Goal: Obtain resource: Obtain resource

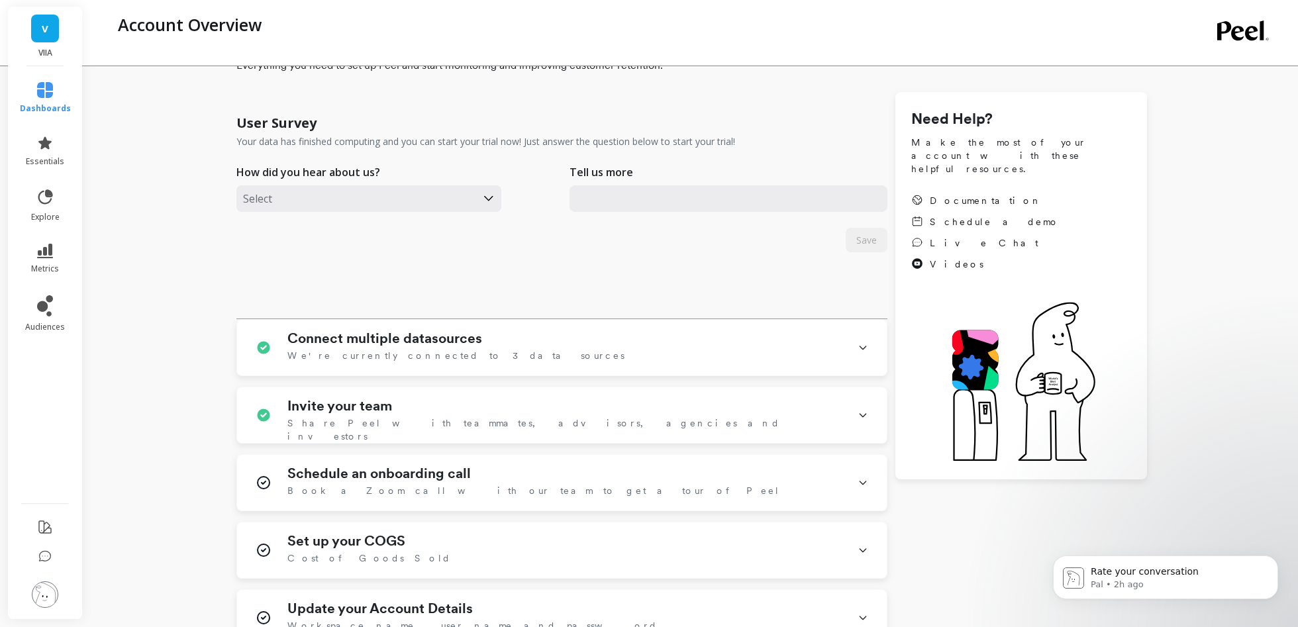
scroll to position [68, 0]
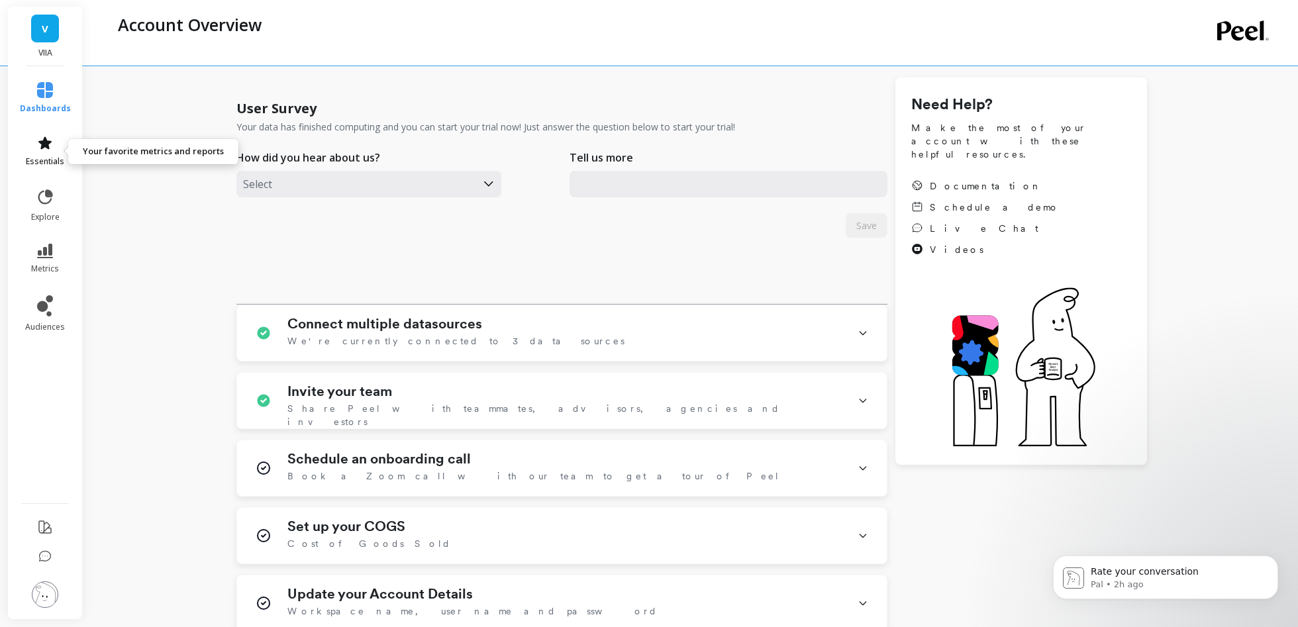
click at [54, 164] on span "essentials" at bounding box center [45, 161] width 38 height 11
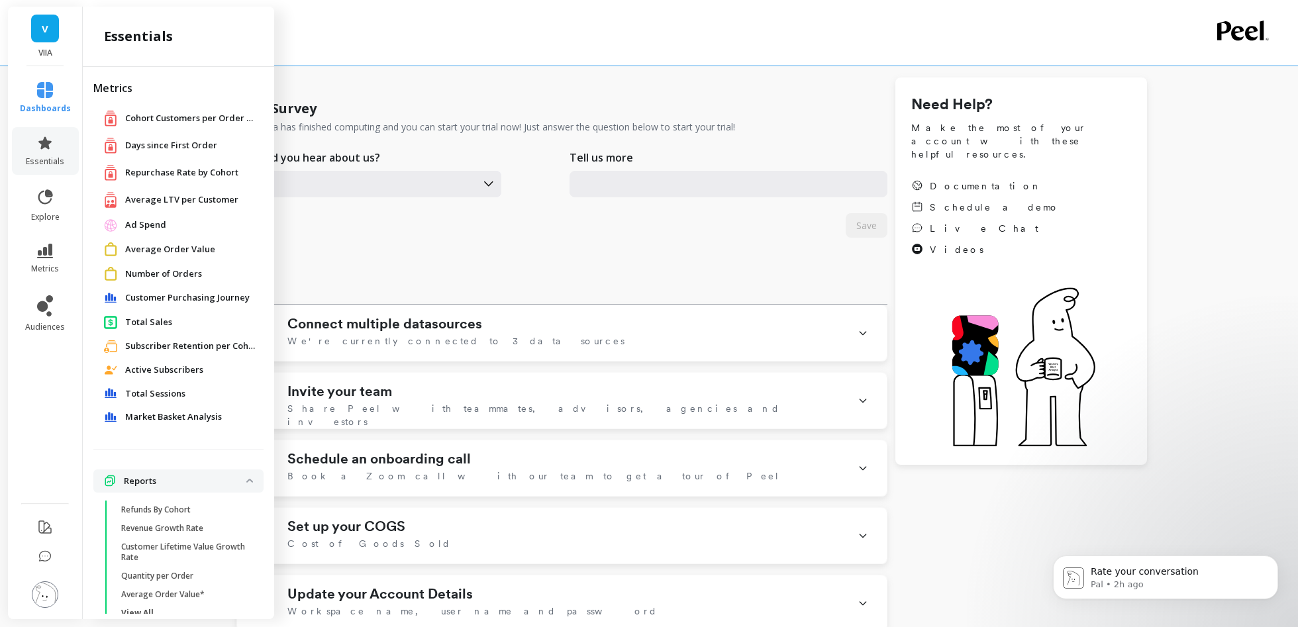
click at [168, 197] on span "Average LTV per Customer" at bounding box center [181, 199] width 113 height 13
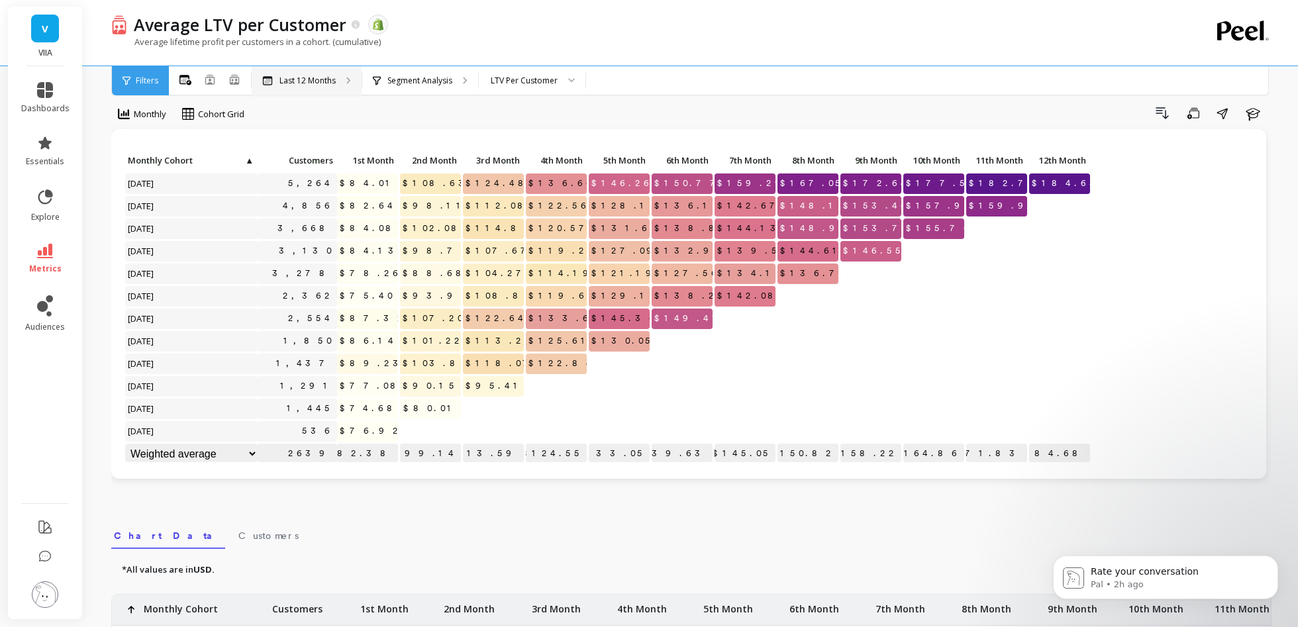
click at [313, 84] on p "Last 12 Months" at bounding box center [308, 81] width 56 height 11
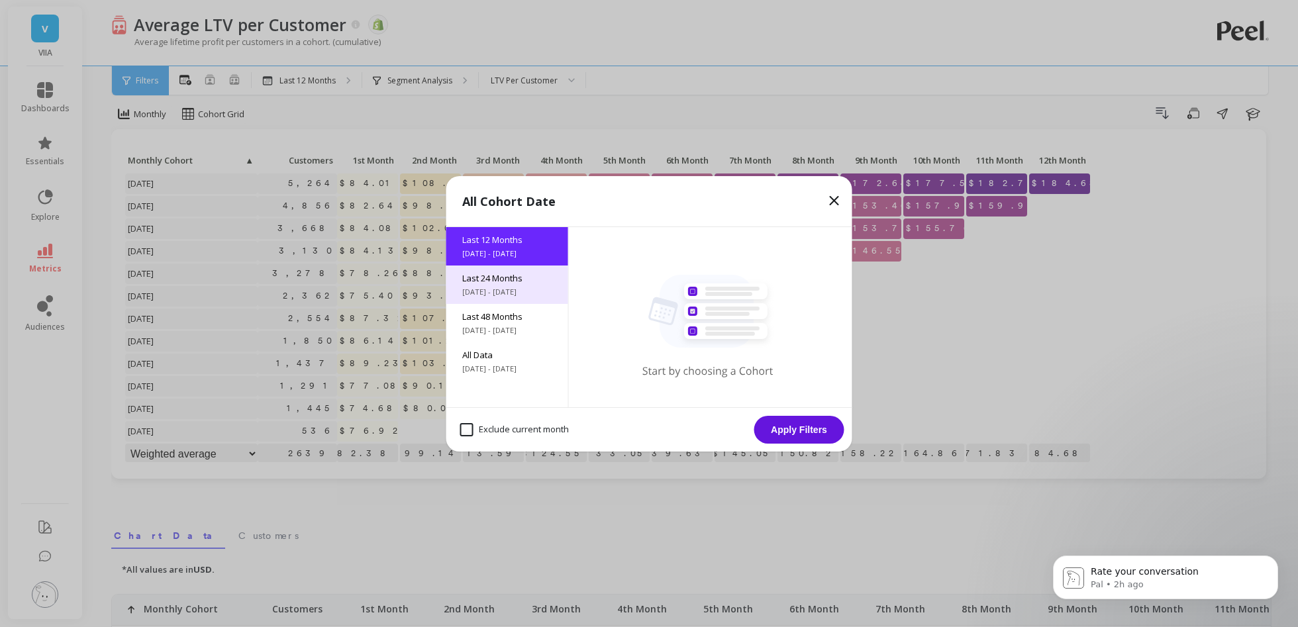
click at [493, 287] on span "9/15/2023 - 9/15/2025" at bounding box center [507, 292] width 90 height 11
click at [778, 376] on button "Apply Filters" at bounding box center [799, 430] width 90 height 28
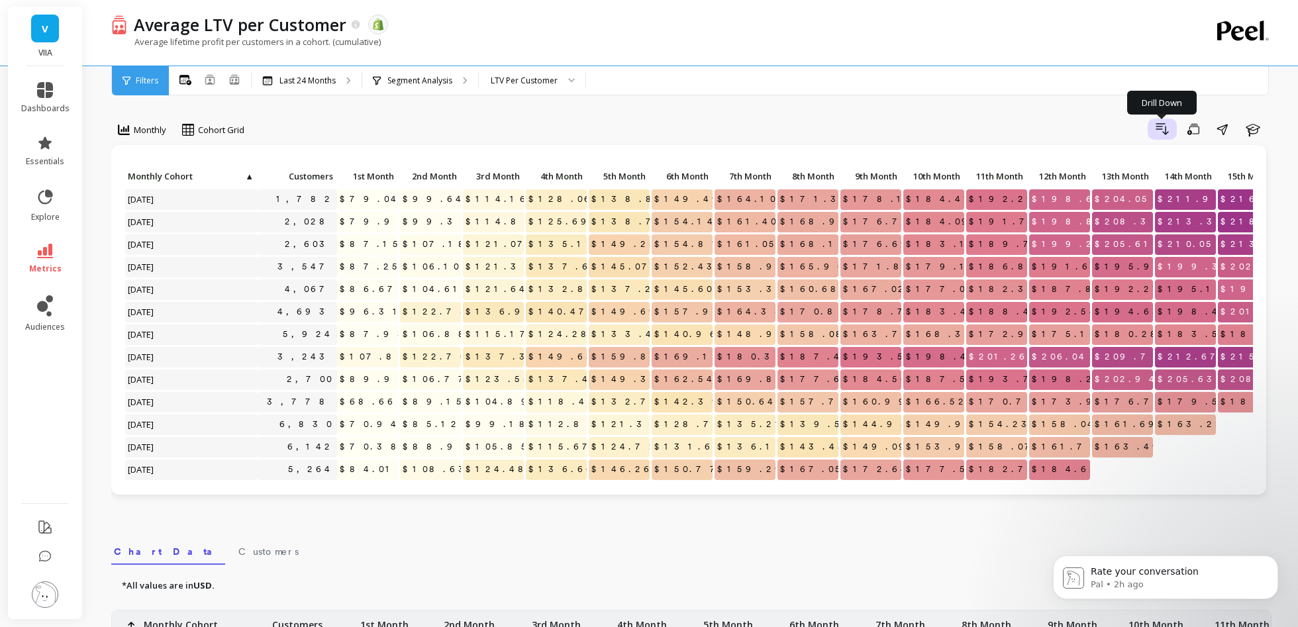
click at [778, 123] on button "Drill Down" at bounding box center [1162, 129] width 29 height 21
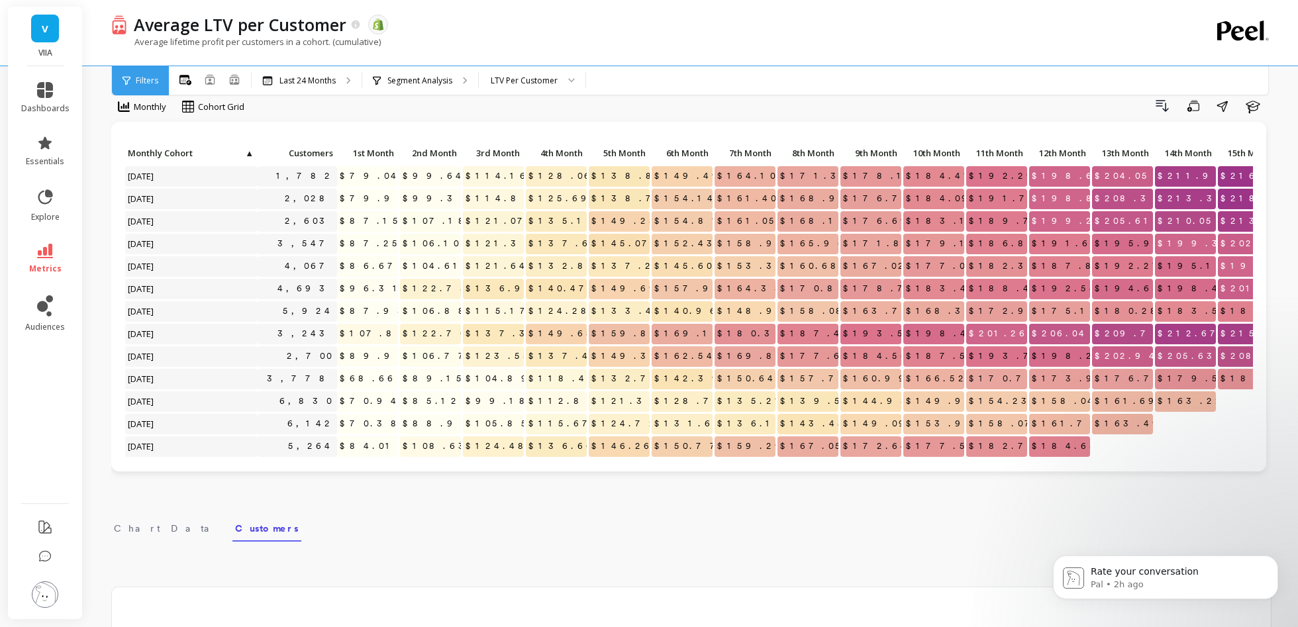
scroll to position [21, 0]
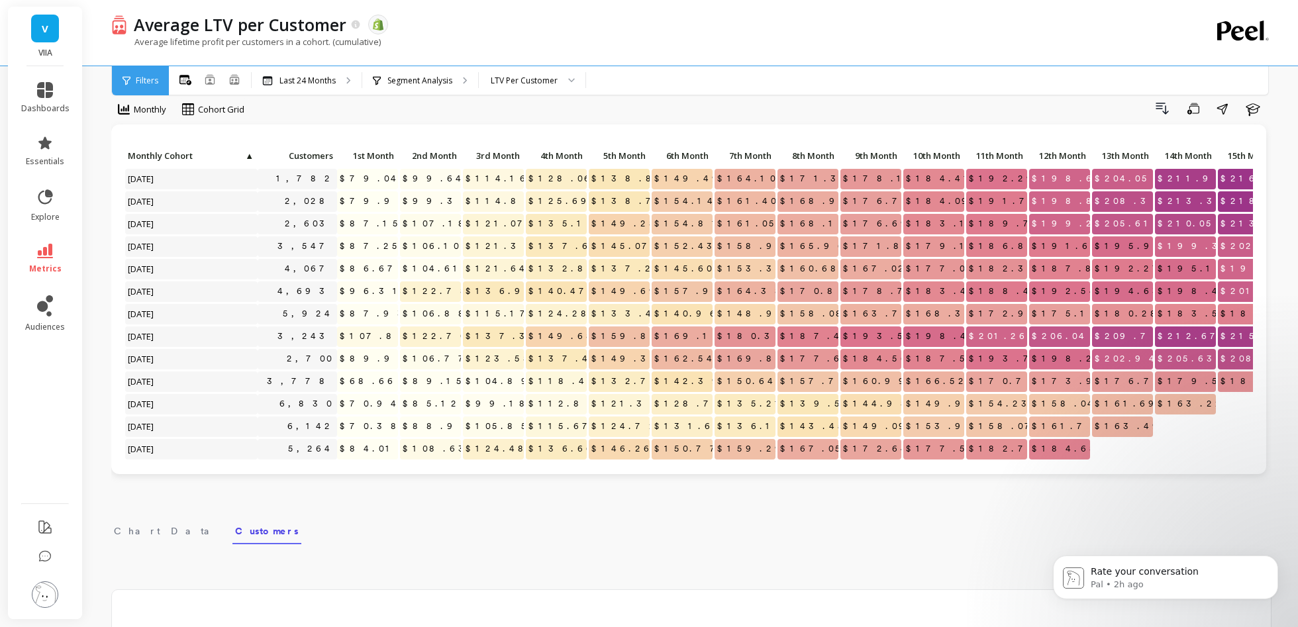
click at [138, 376] on span "Chart Data" at bounding box center [166, 531] width 105 height 13
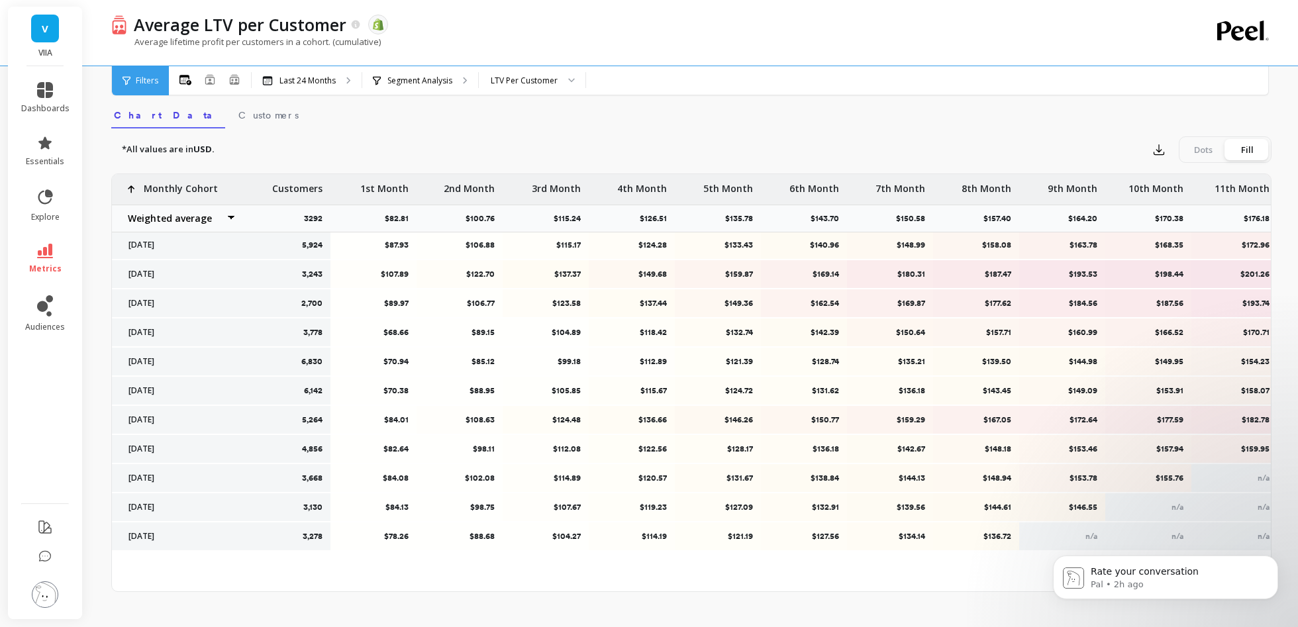
scroll to position [0, 0]
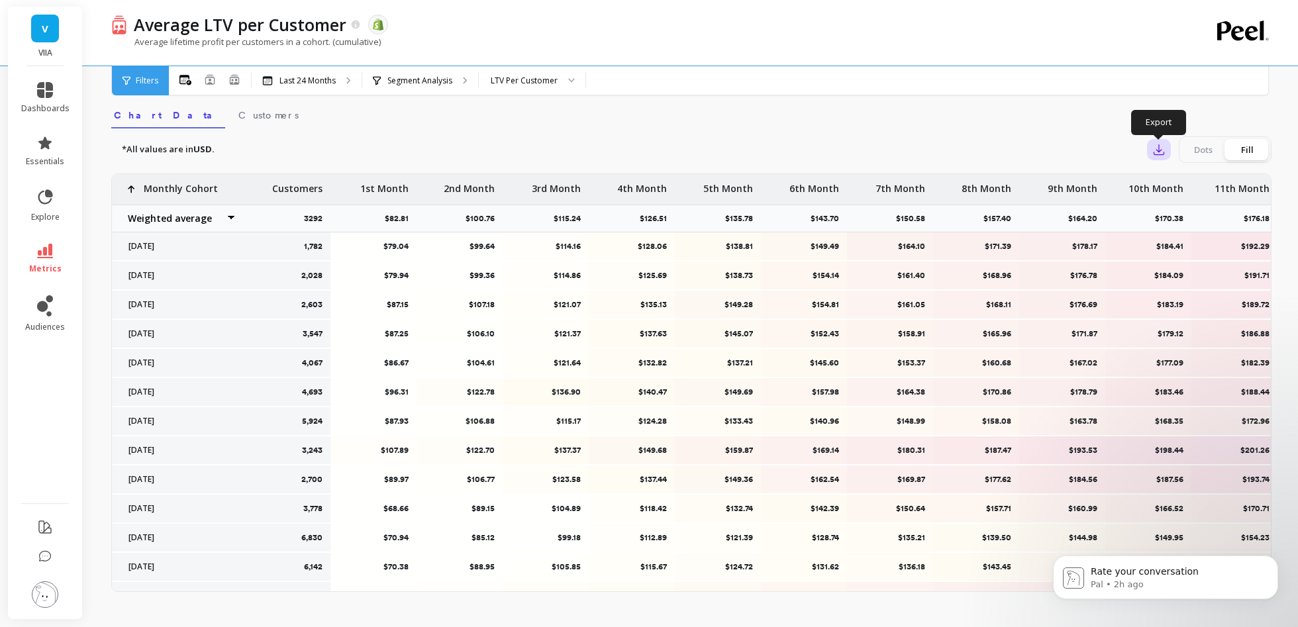
click at [778, 155] on icon "button" at bounding box center [1158, 149] width 13 height 13
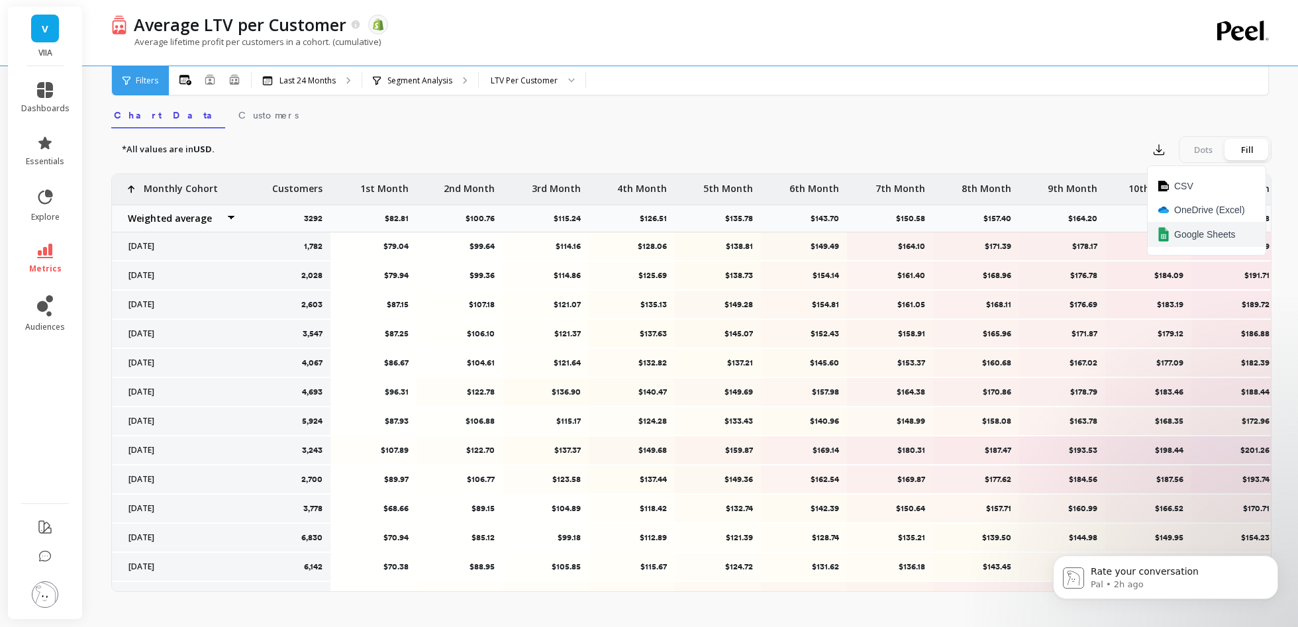
click at [778, 232] on button "Google Sheets" at bounding box center [1207, 234] width 118 height 25
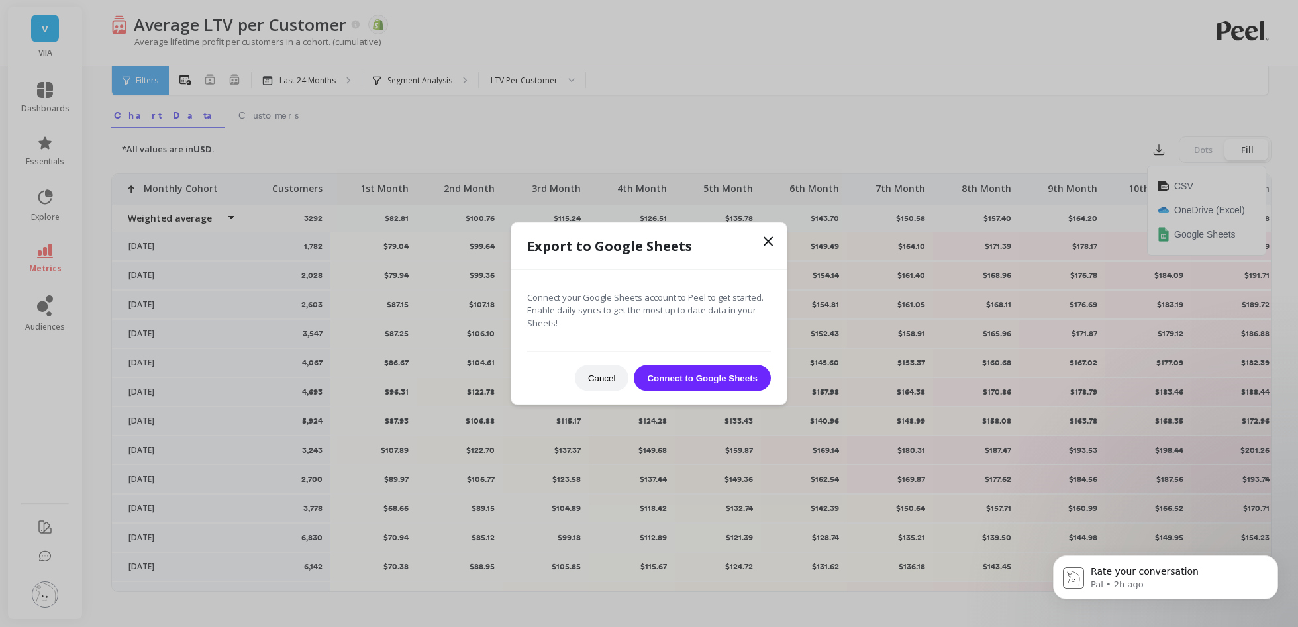
click at [678, 376] on button "Connect to Google Sheets" at bounding box center [702, 379] width 137 height 26
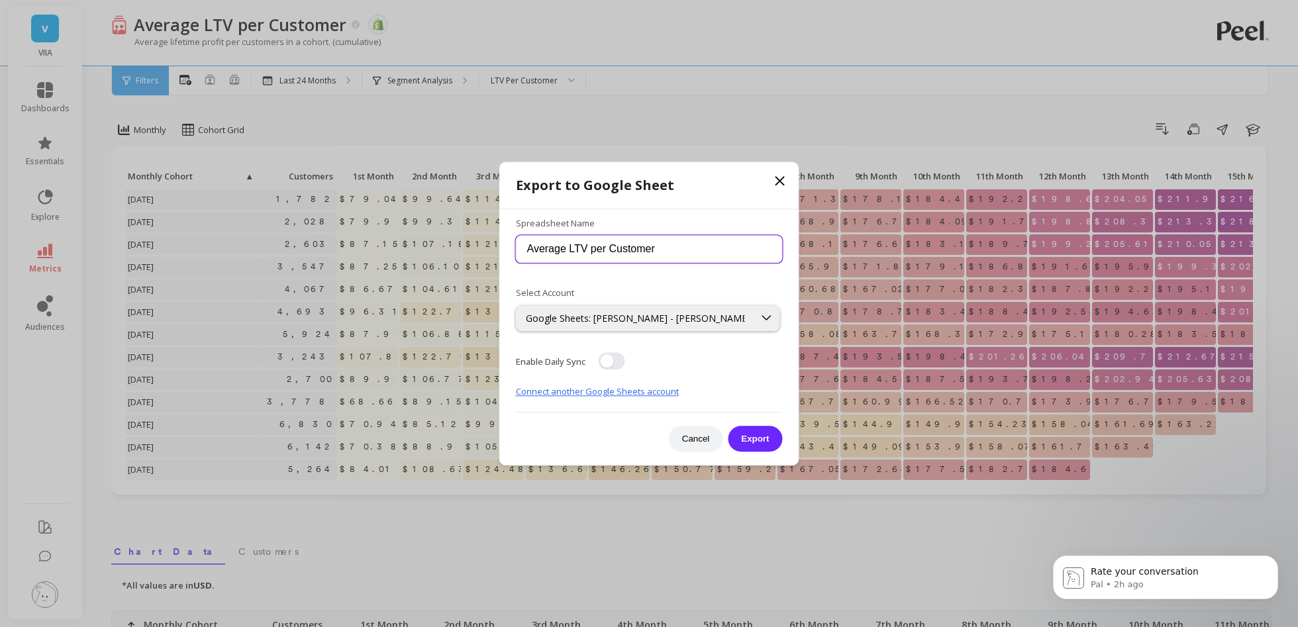
click at [690, 258] on input "Average LTV per Customer" at bounding box center [649, 250] width 267 height 28
click at [756, 450] on button "Export" at bounding box center [755, 439] width 54 height 26
click at [719, 261] on input "Average LTV per Customer (L240" at bounding box center [649, 249] width 267 height 28
type input "Average LTV per Customer (L240)"
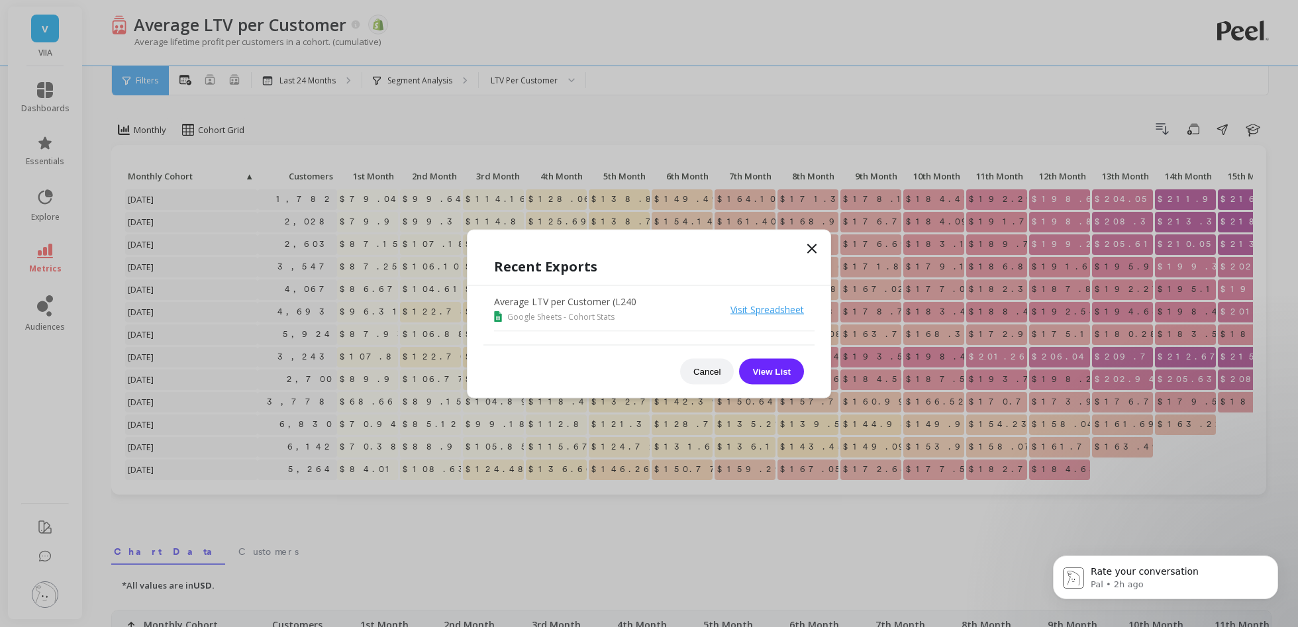
click at [805, 247] on icon at bounding box center [812, 248] width 16 height 16
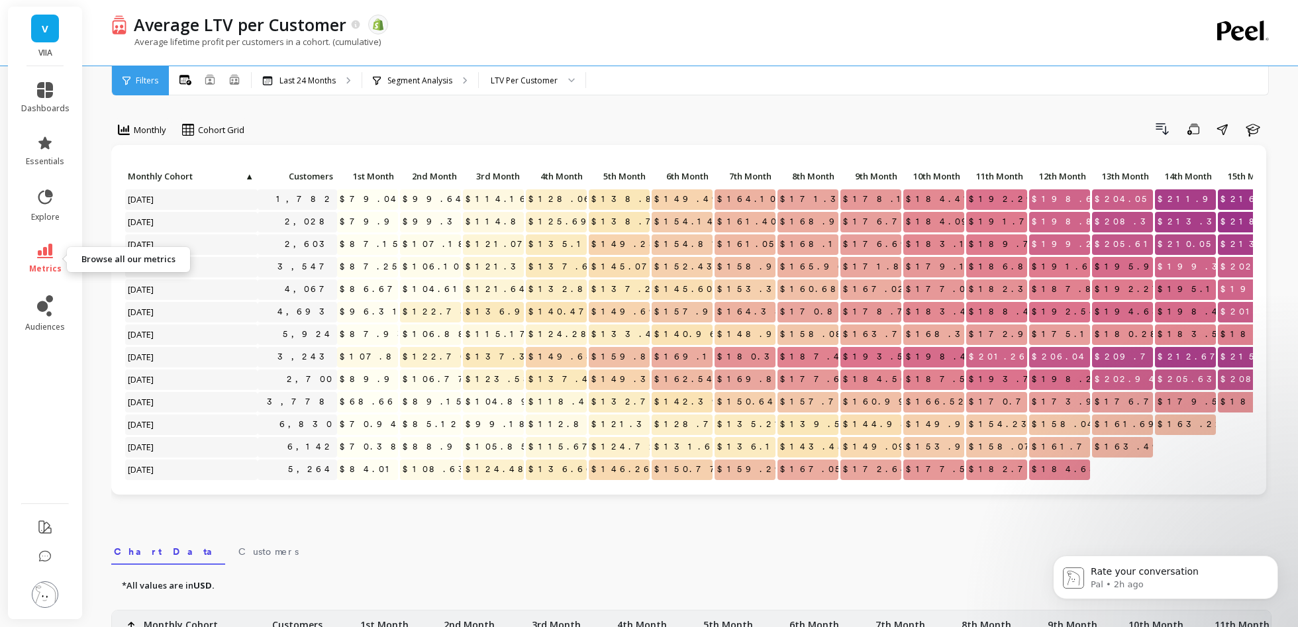
click at [54, 264] on span "metrics" at bounding box center [45, 269] width 32 height 11
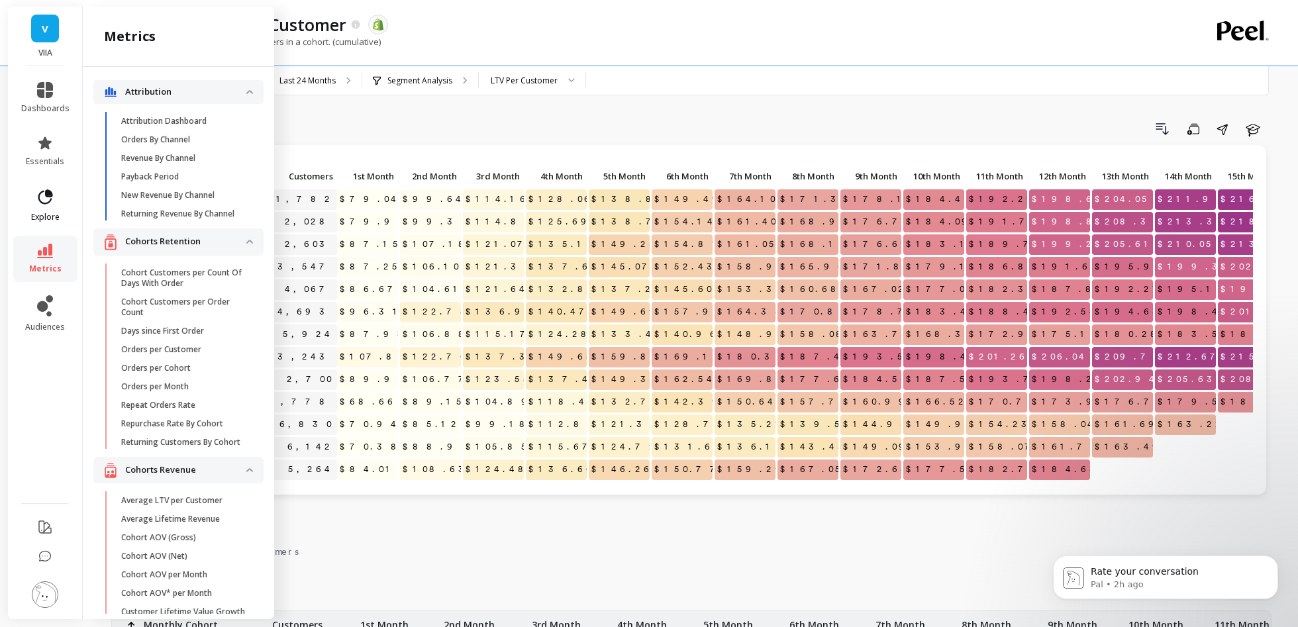
scroll to position [701, 0]
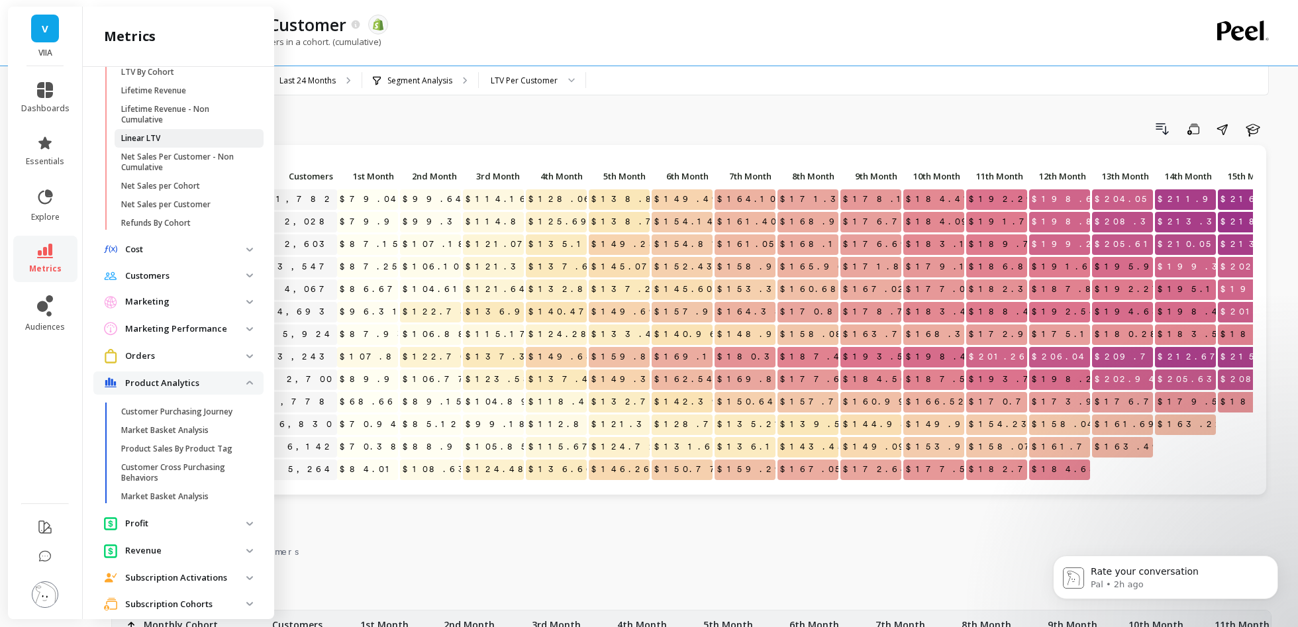
click at [181, 137] on span "Linear LTV" at bounding box center [184, 138] width 127 height 11
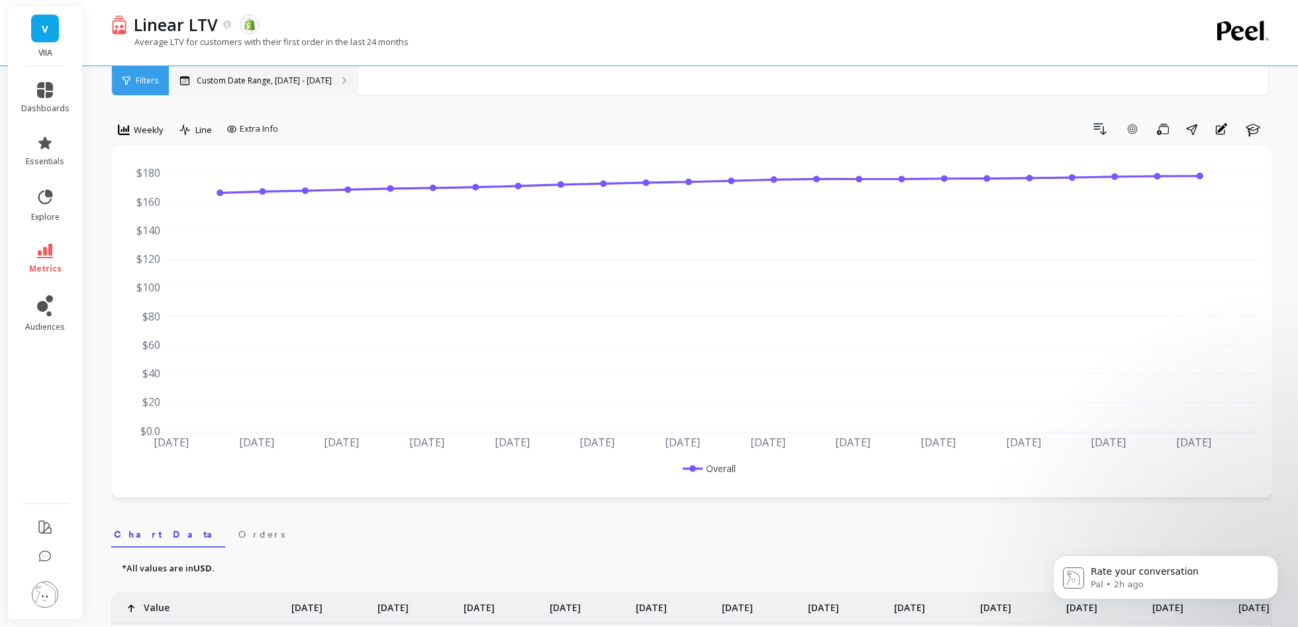
click at [272, 83] on p "Custom Date Range, Apr 1 - Sep 14" at bounding box center [264, 81] width 135 height 11
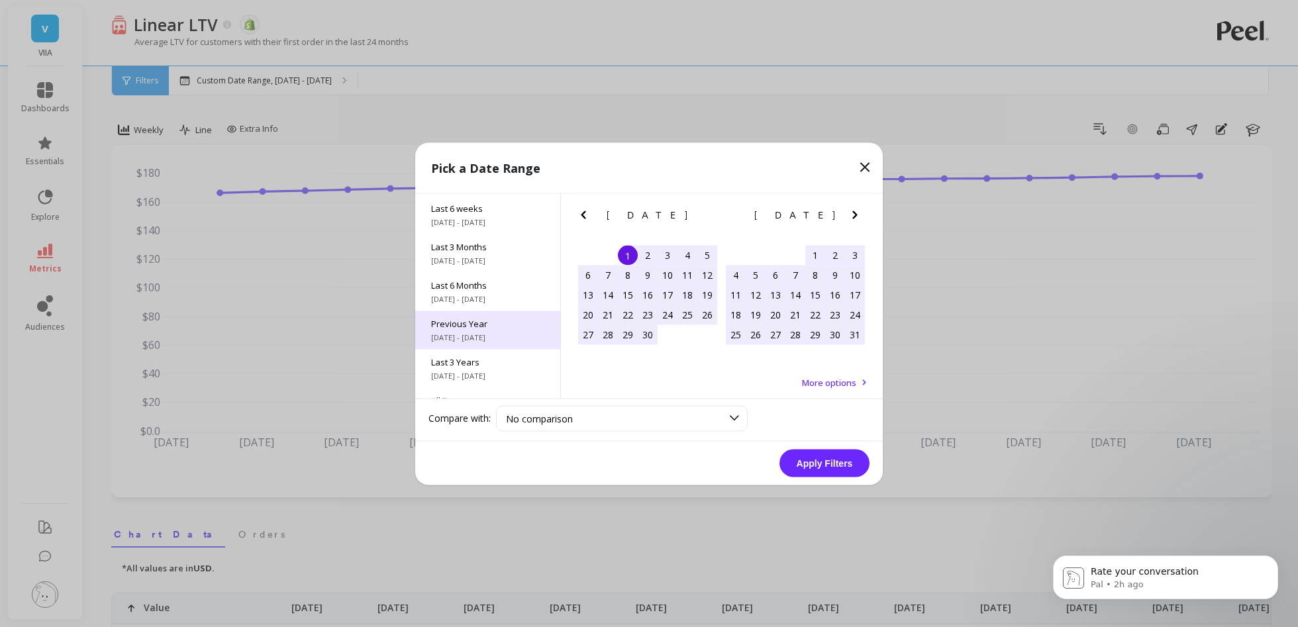
scroll to position [179, 0]
click at [489, 334] on span "Last 3 Years" at bounding box center [487, 335] width 113 height 12
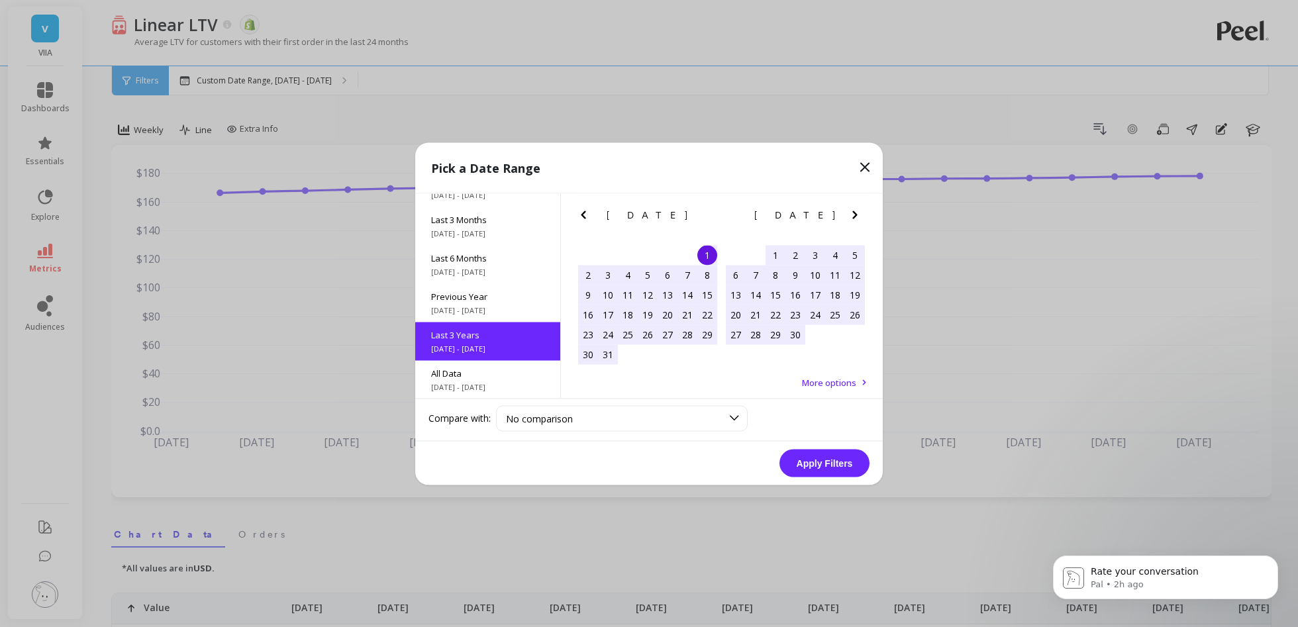
scroll to position [0, 0]
click at [810, 462] on button "Apply Filters" at bounding box center [825, 463] width 90 height 28
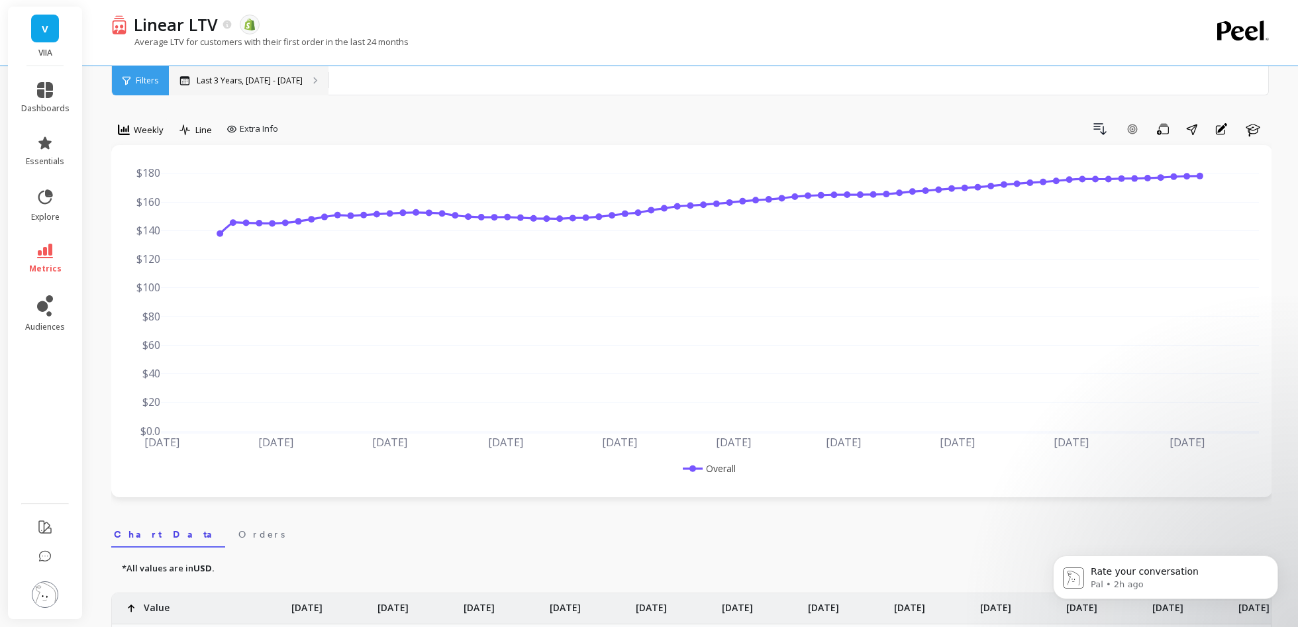
click at [254, 74] on div "Last 3 Years, Oct 1, 2022 - Sep 30, 2025" at bounding box center [249, 80] width 160 height 29
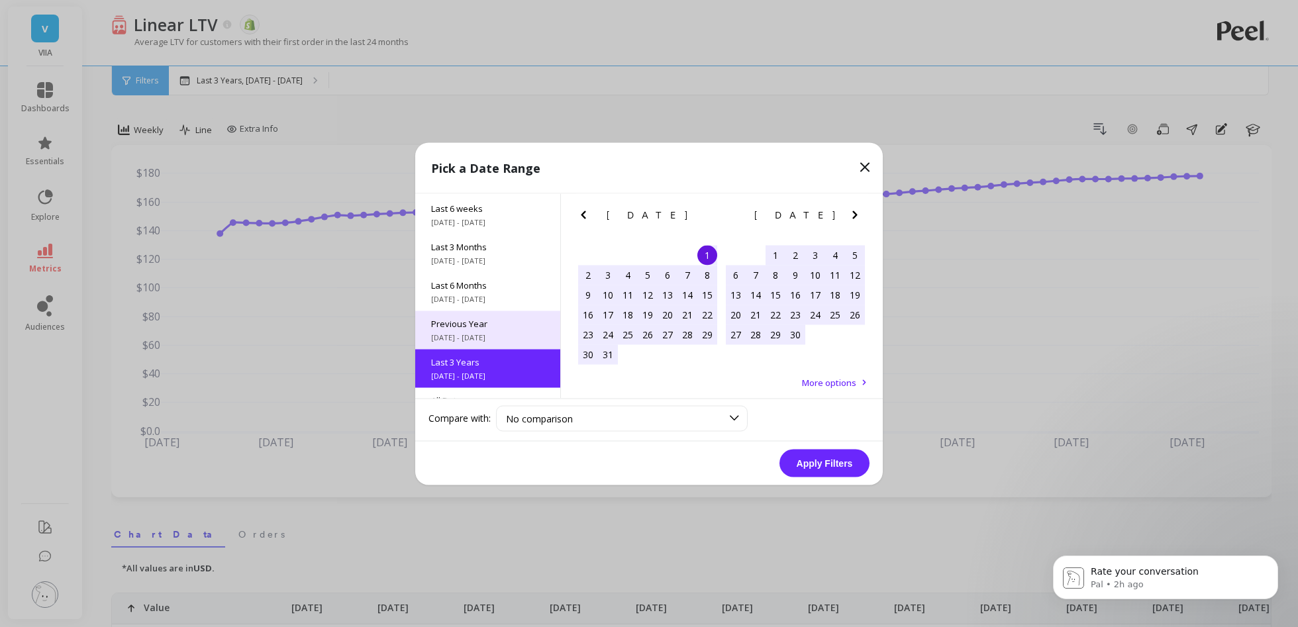
scroll to position [179, 0]
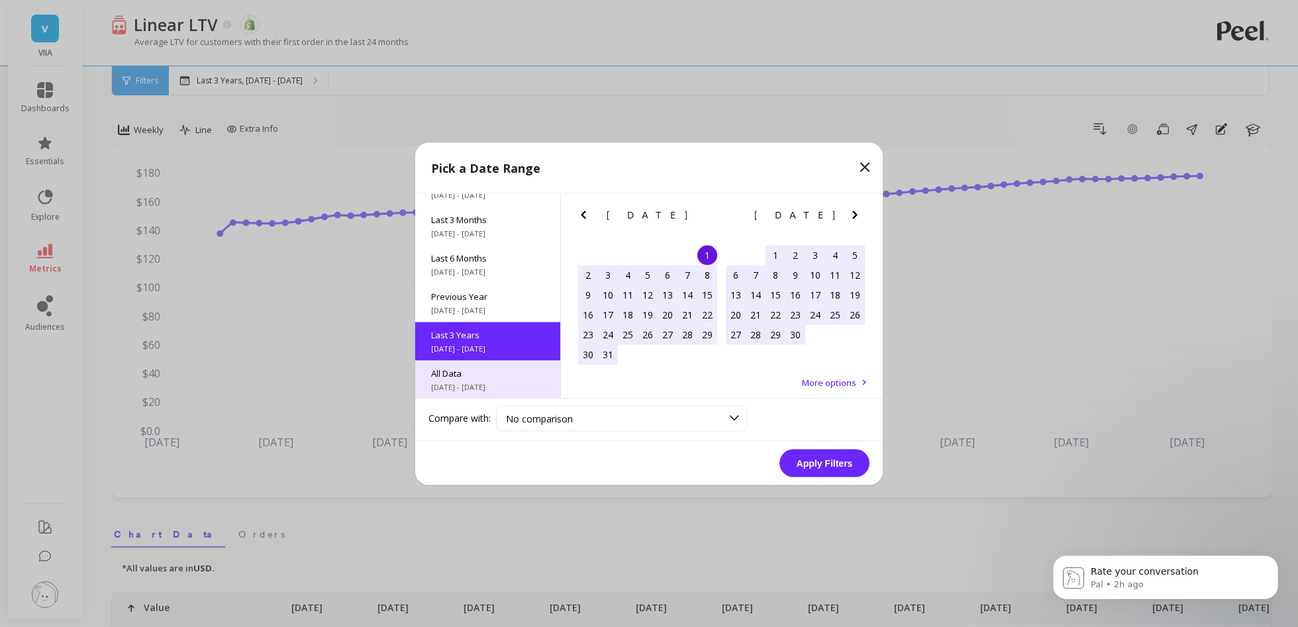
click at [485, 373] on span "All Data" at bounding box center [487, 373] width 113 height 12
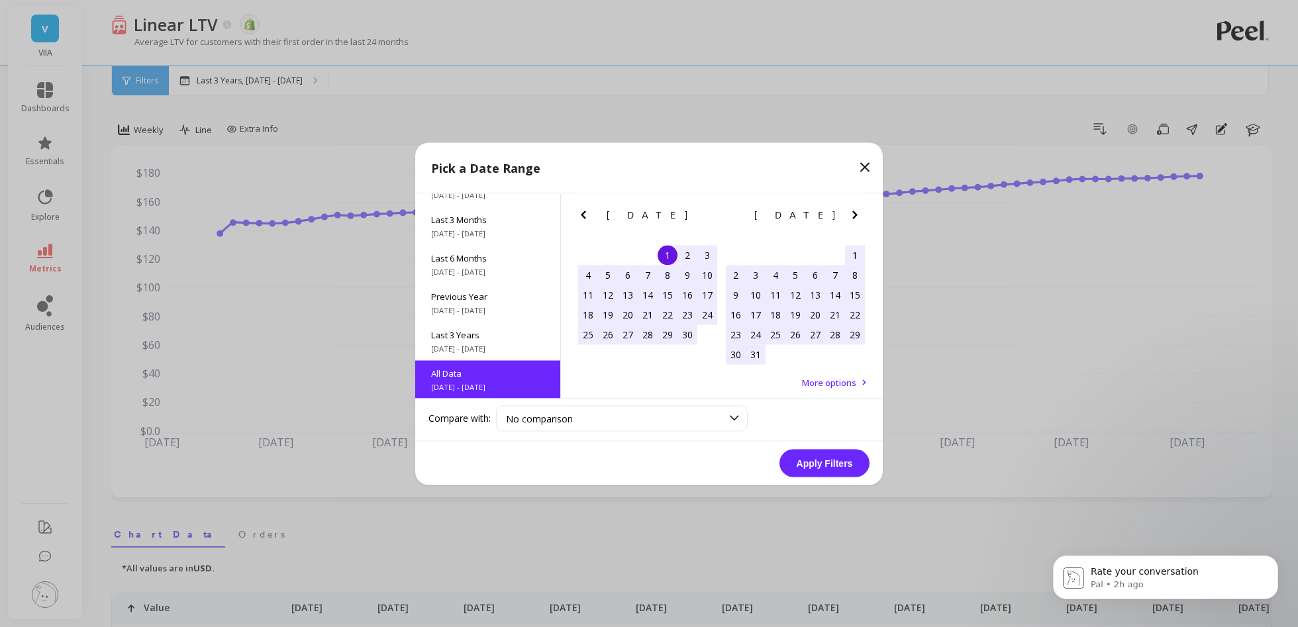
click at [823, 462] on button "Apply Filters" at bounding box center [825, 463] width 90 height 28
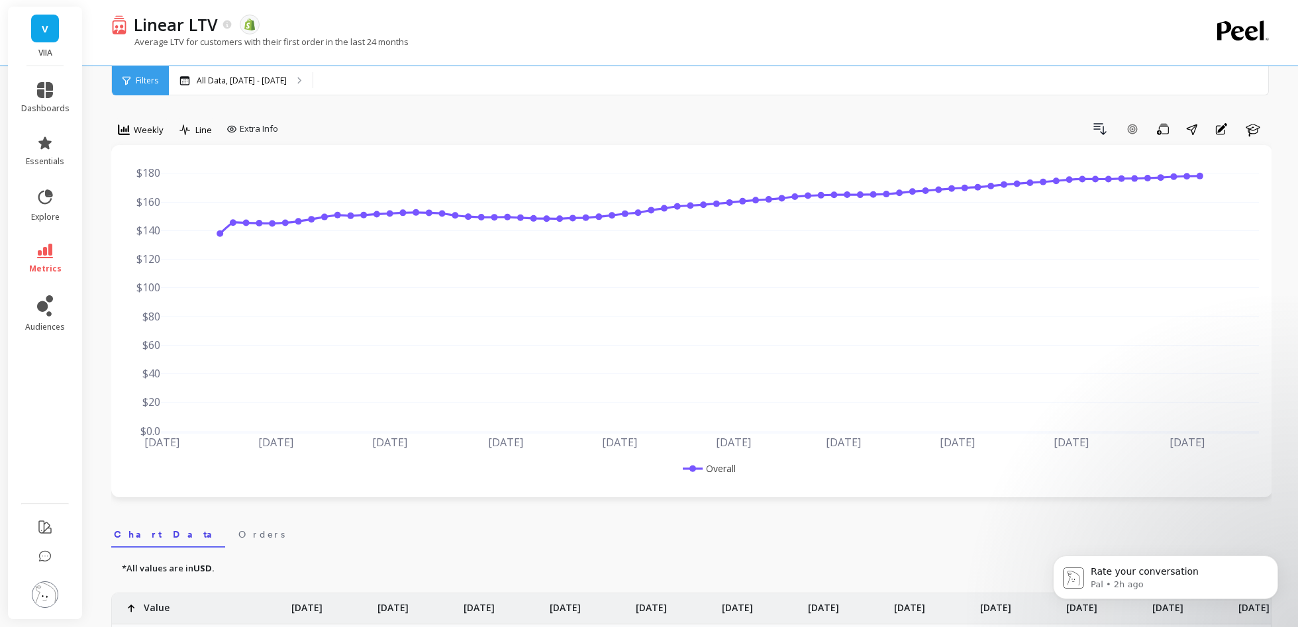
click at [43, 238] on li "metrics" at bounding box center [45, 259] width 64 height 46
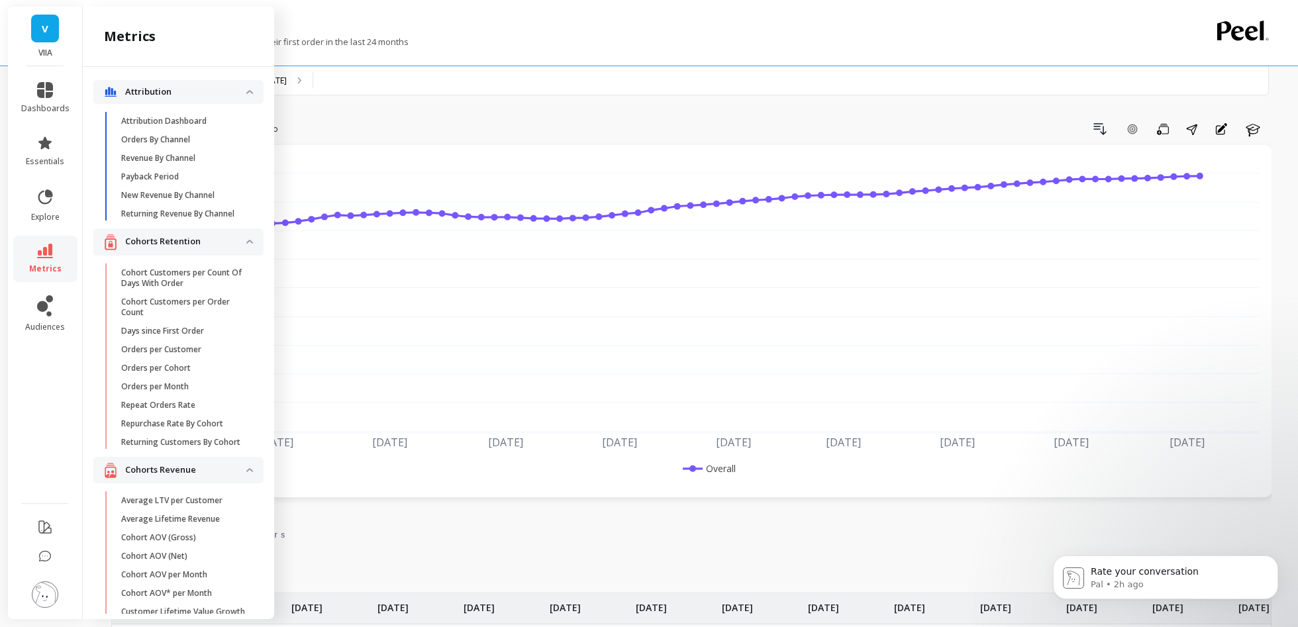
scroll to position [701, 0]
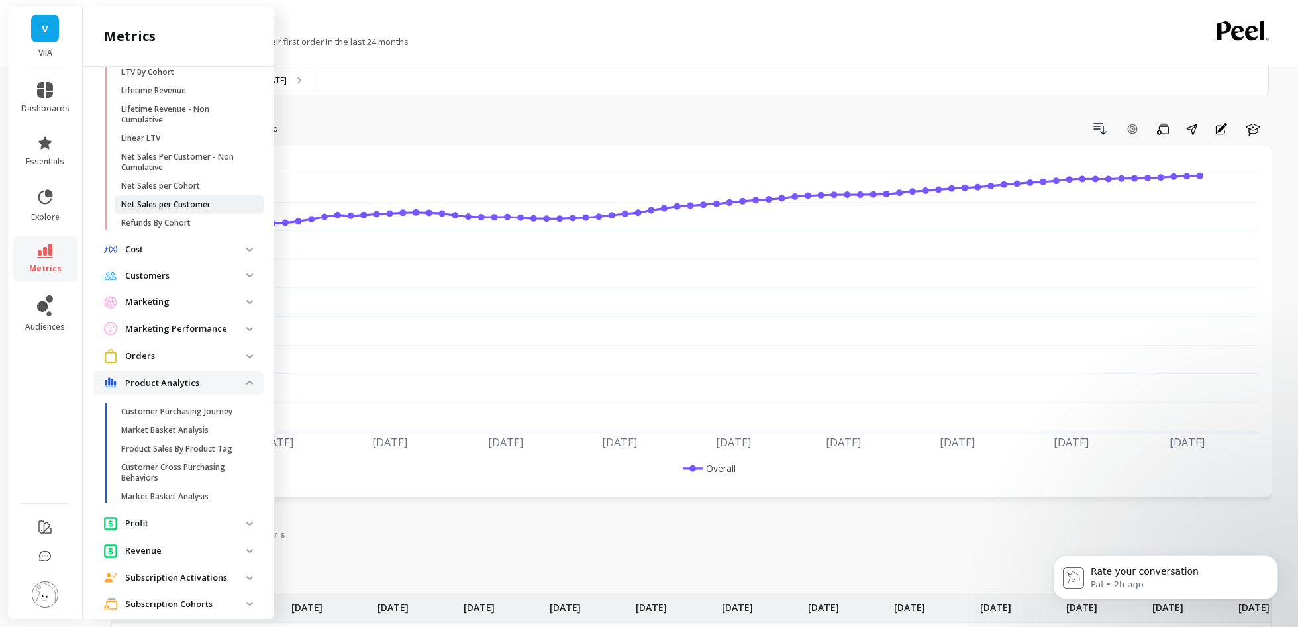
click at [183, 201] on p "Net Sales per Customer" at bounding box center [165, 204] width 89 height 11
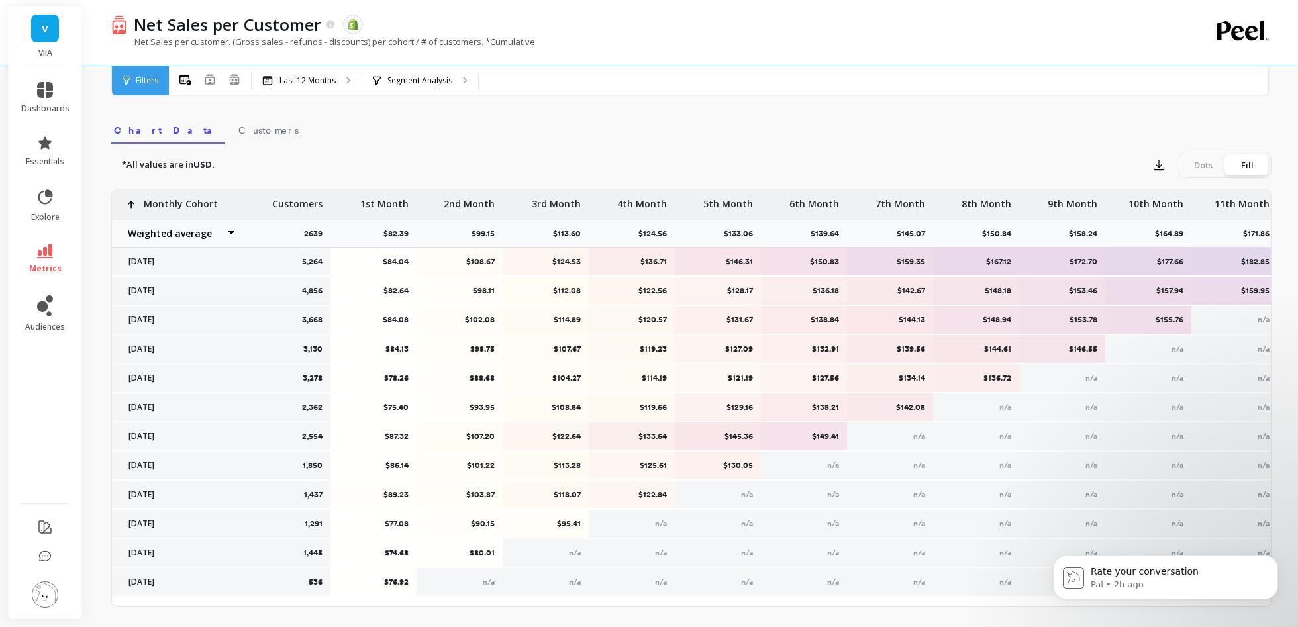
scroll to position [429, 0]
